Goal: Task Accomplishment & Management: Manage account settings

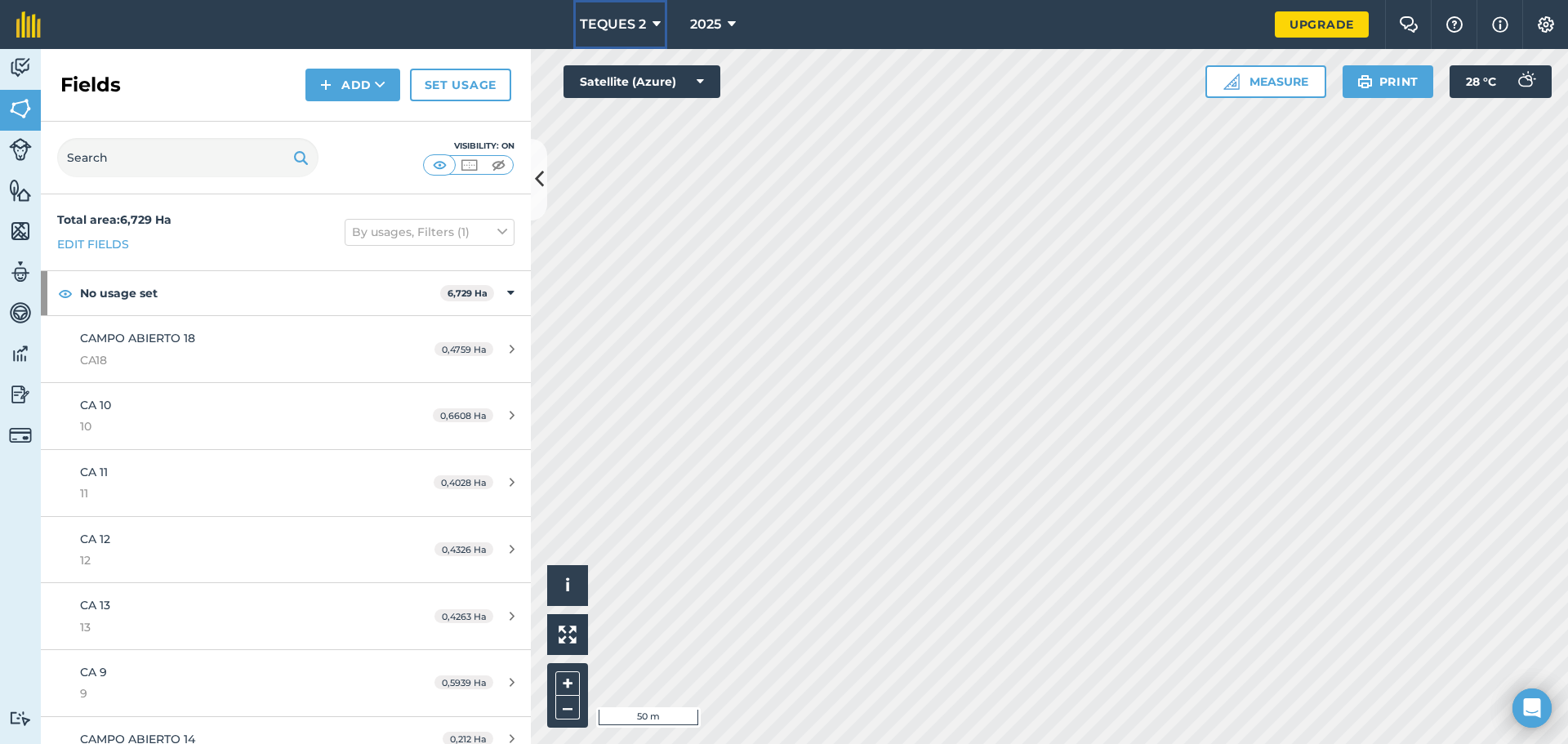
click at [655, 14] on icon at bounding box center [657, 24] width 8 height 19
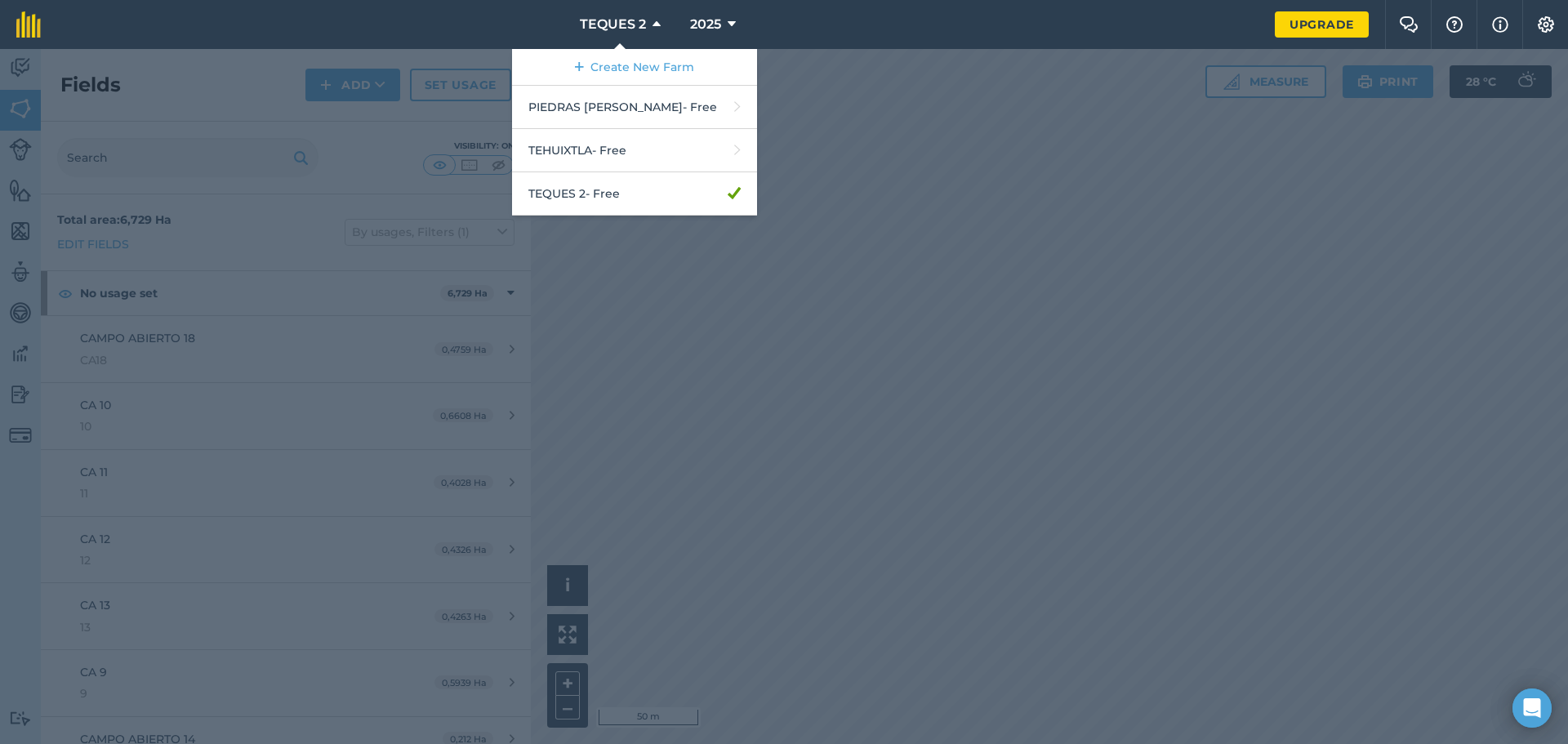
click at [936, 72] on div at bounding box center [784, 396] width 1568 height 694
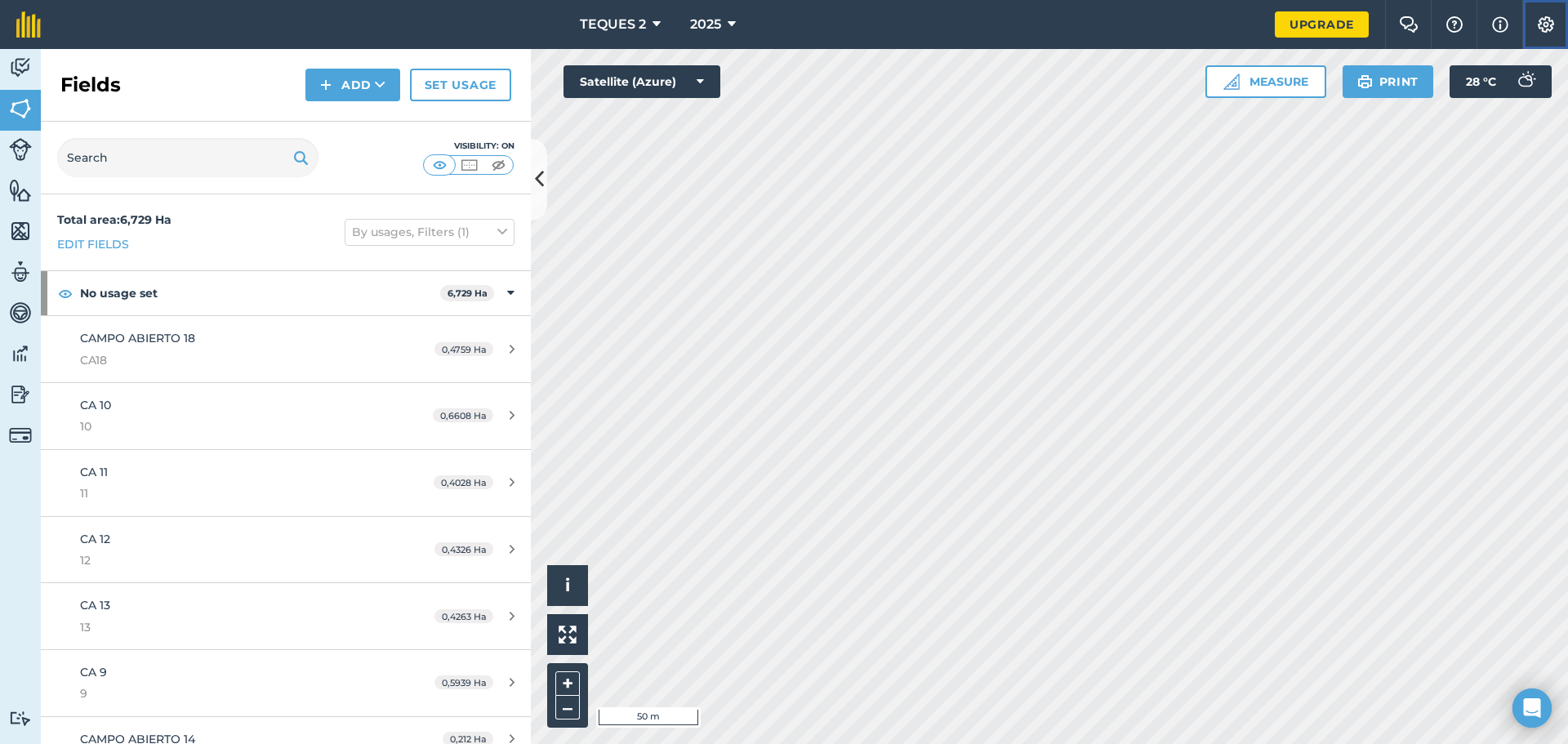
click at [1546, 31] on img at bounding box center [1545, 24] width 19 height 16
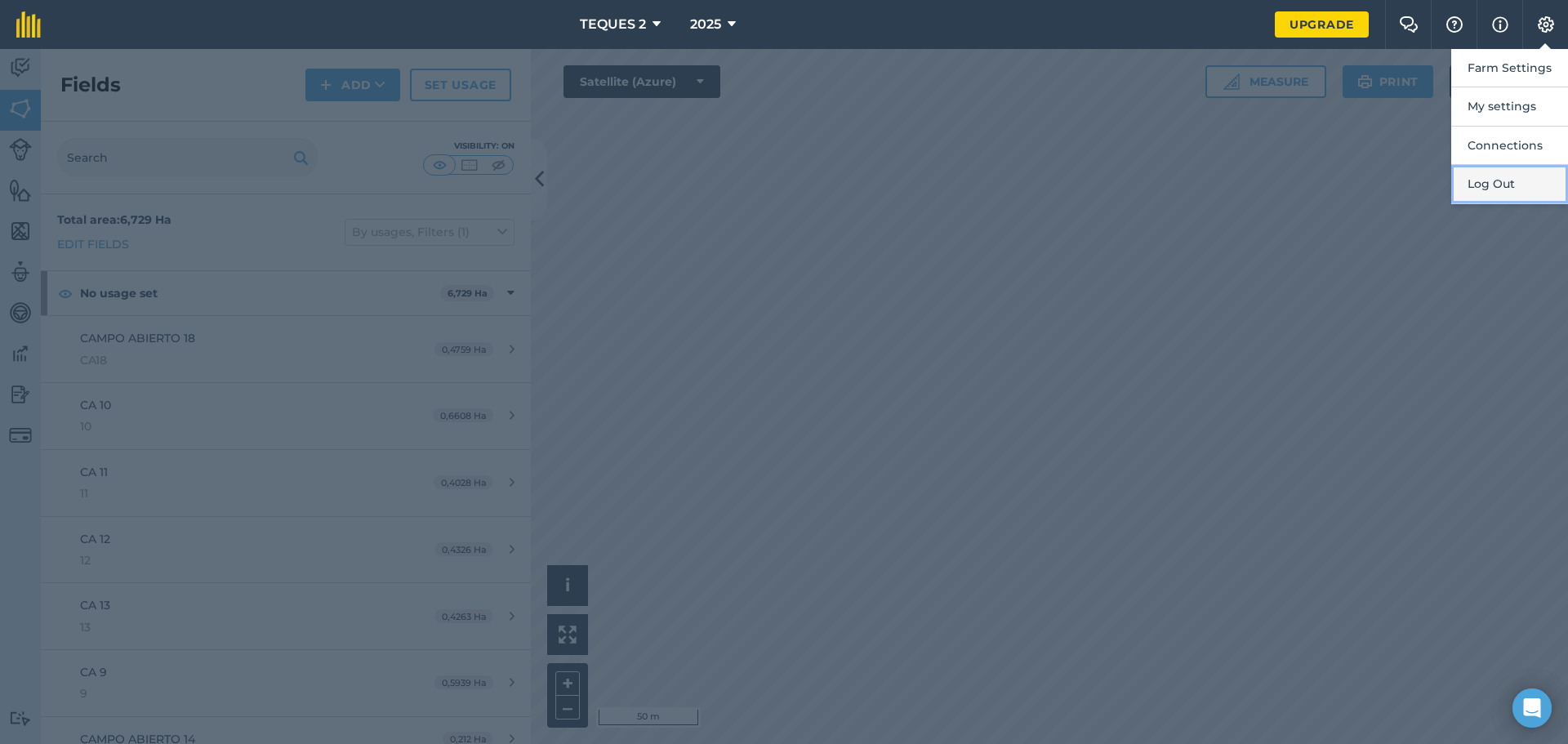
click at [1506, 186] on button "Log Out" at bounding box center [1509, 184] width 117 height 39
